Goal: Register for event/course

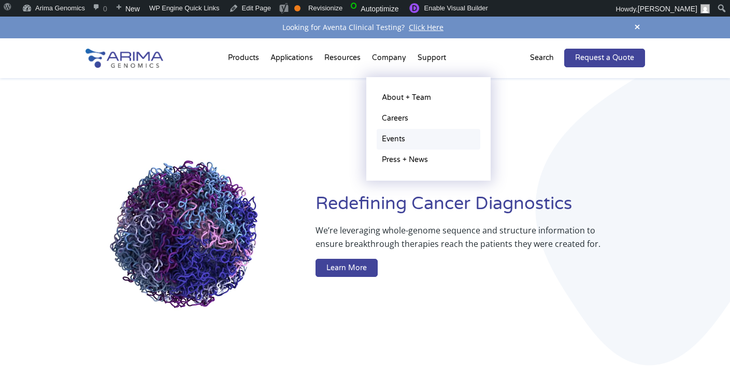
click at [387, 134] on link "Events" at bounding box center [429, 139] width 104 height 21
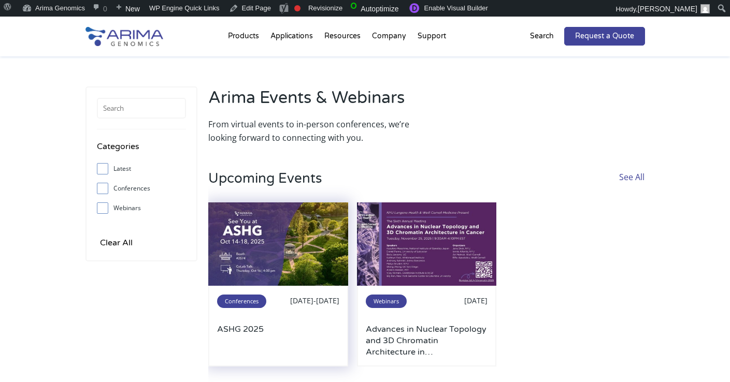
click at [286, 251] on img at bounding box center [278, 245] width 140 height 84
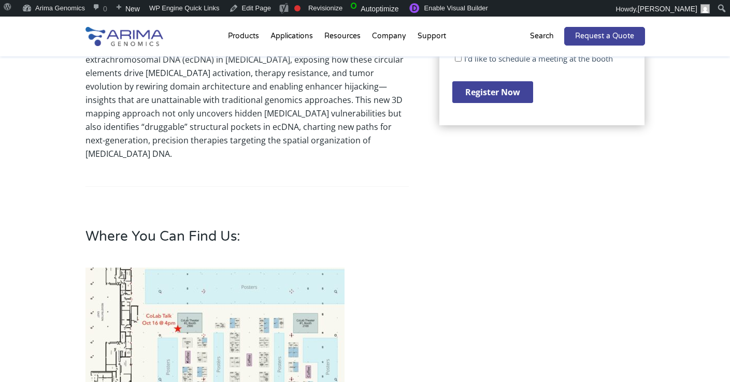
scroll to position [396, 0]
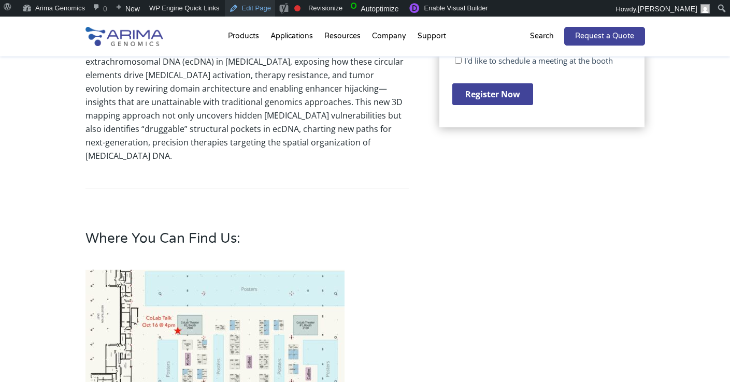
click at [264, 12] on link "Edit Page" at bounding box center [250, 8] width 50 height 17
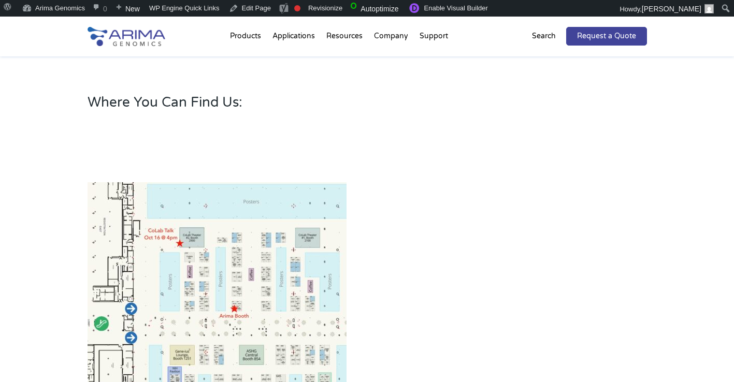
scroll to position [570, 0]
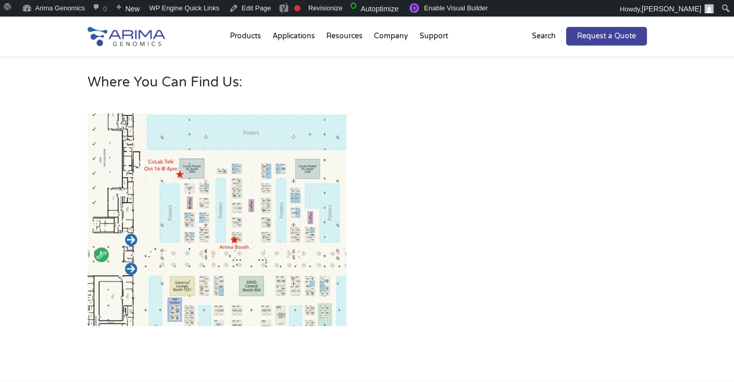
scroll to position [584, 0]
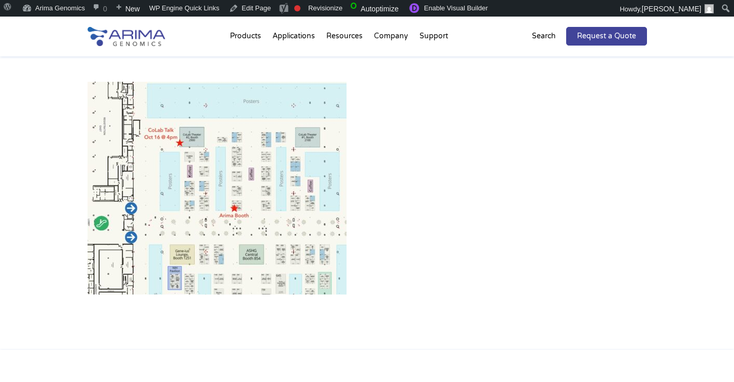
click at [238, 109] on img at bounding box center [217, 188] width 259 height 213
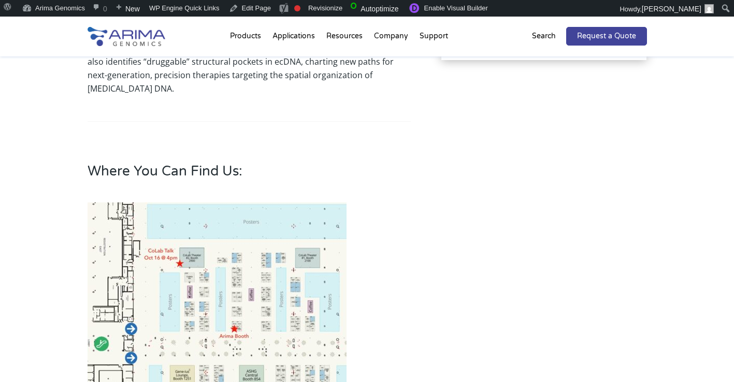
scroll to position [0, 0]
